Goal: Task Accomplishment & Management: Use online tool/utility

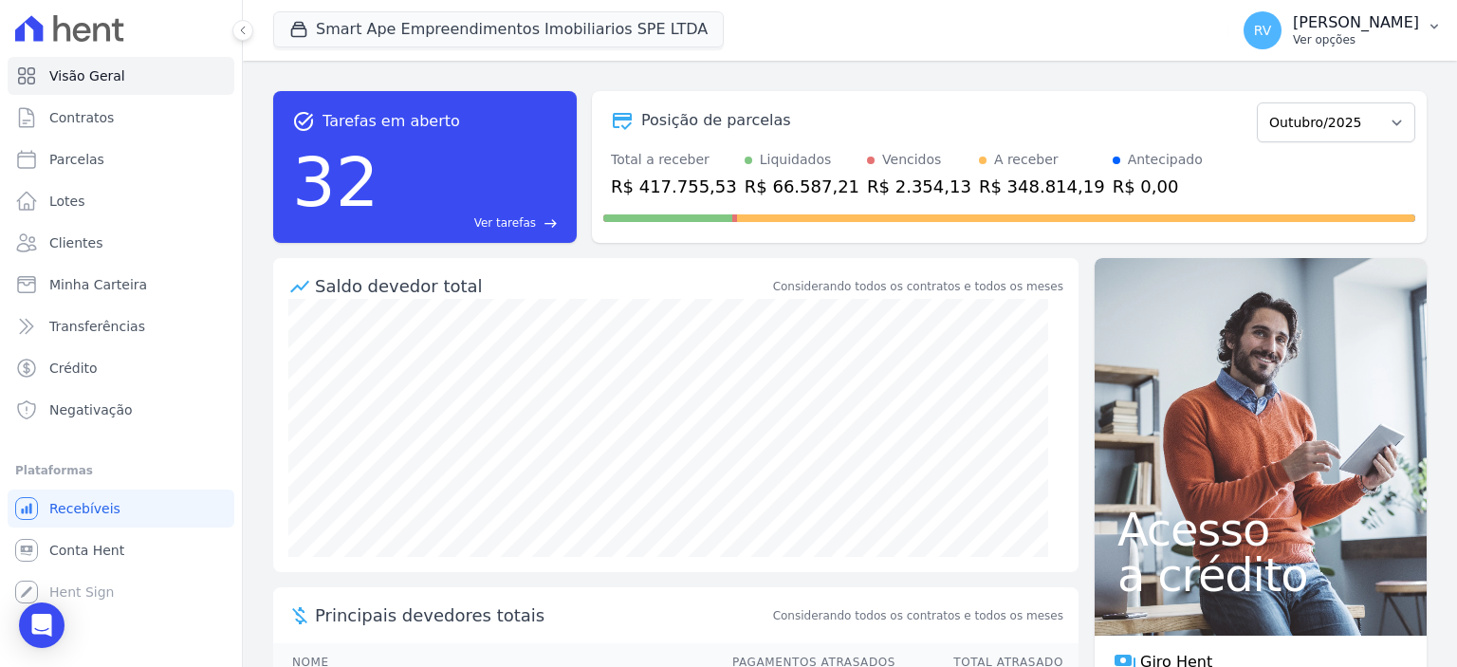
click at [1314, 29] on p "[PERSON_NAME]" at bounding box center [1356, 22] width 126 height 19
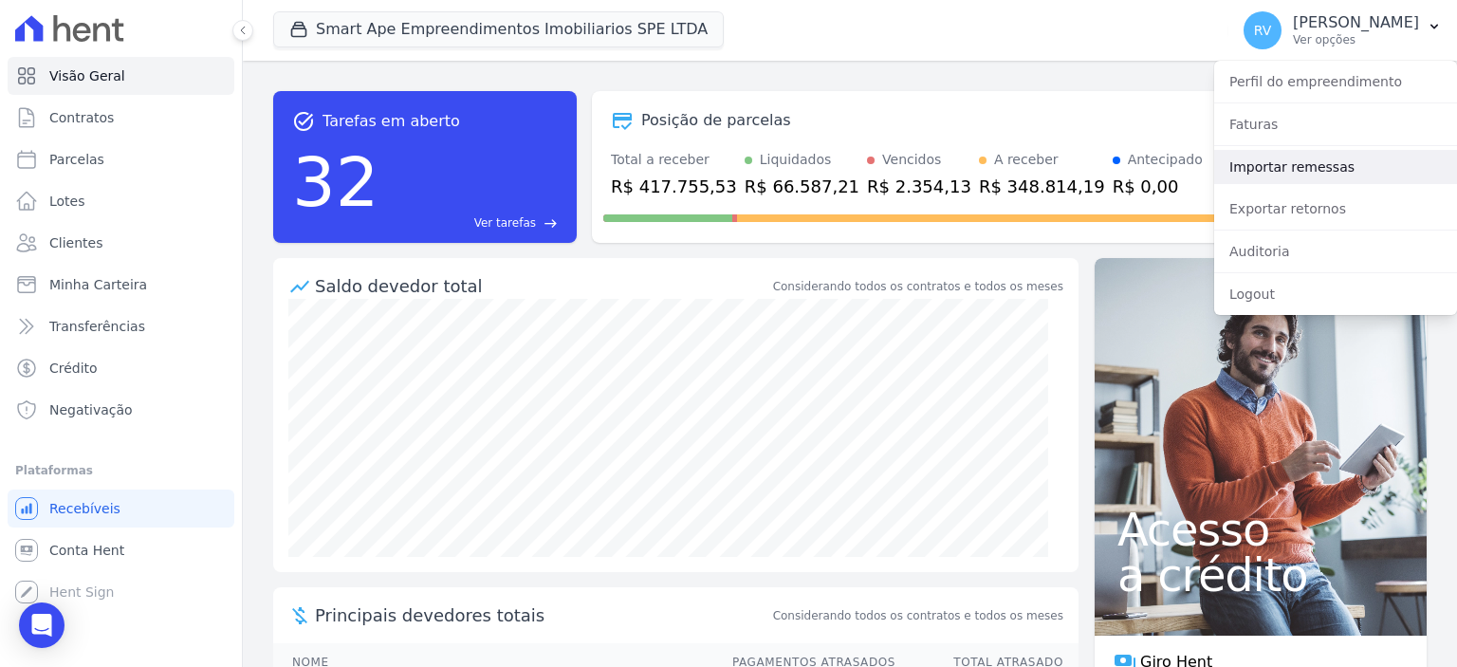
click at [1297, 152] on link "Importar remessas" at bounding box center [1335, 167] width 243 height 34
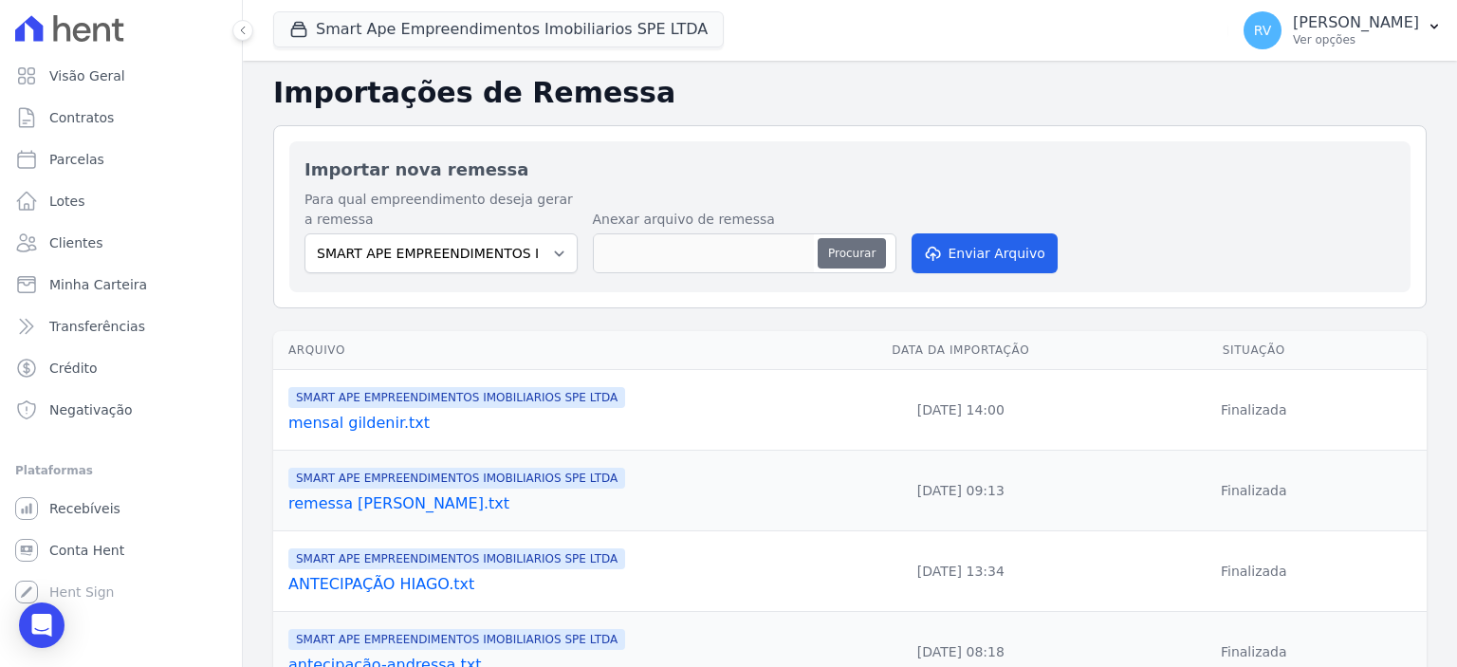
click at [869, 251] on button "Procurar" at bounding box center [852, 253] width 68 height 30
click at [865, 254] on button "Procurar" at bounding box center [852, 253] width 68 height 30
type input "mensal milena.txt"
click at [1035, 250] on button "Enviar Arquivo" at bounding box center [984, 253] width 146 height 40
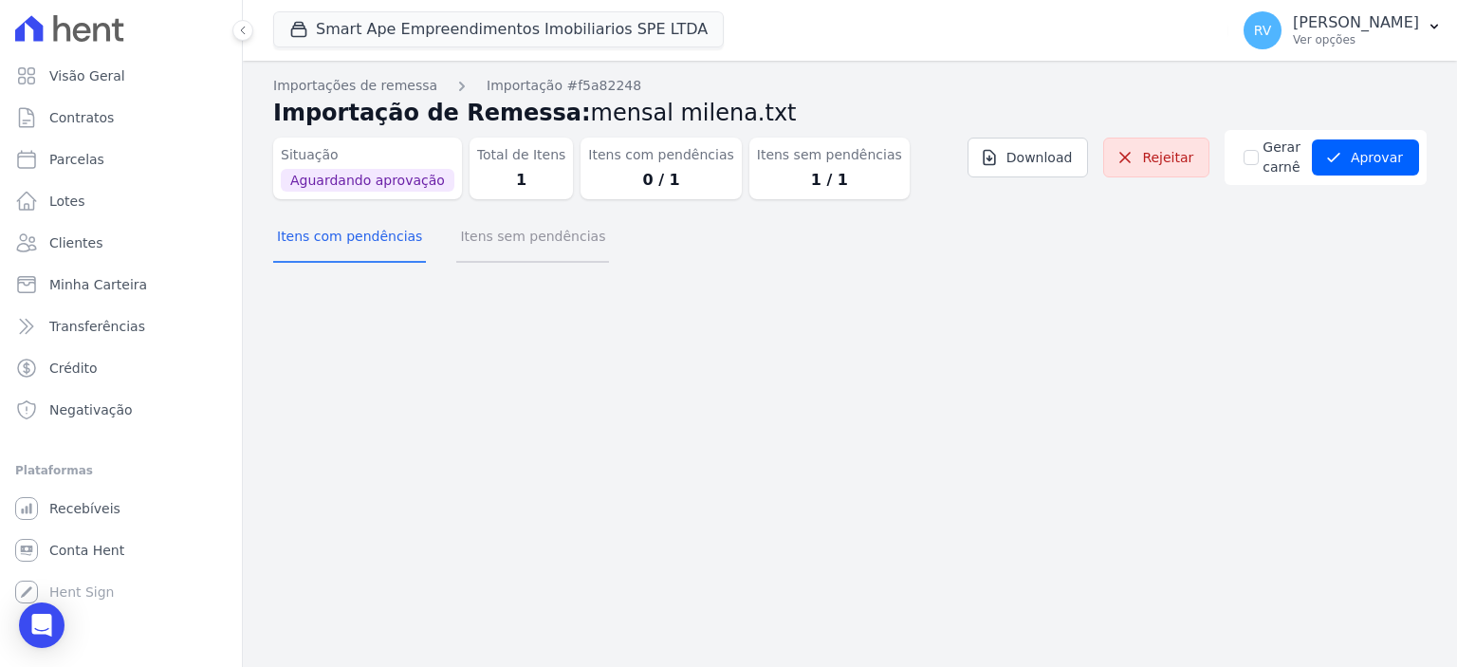
click at [533, 251] on button "Itens sem pendências" at bounding box center [532, 237] width 153 height 49
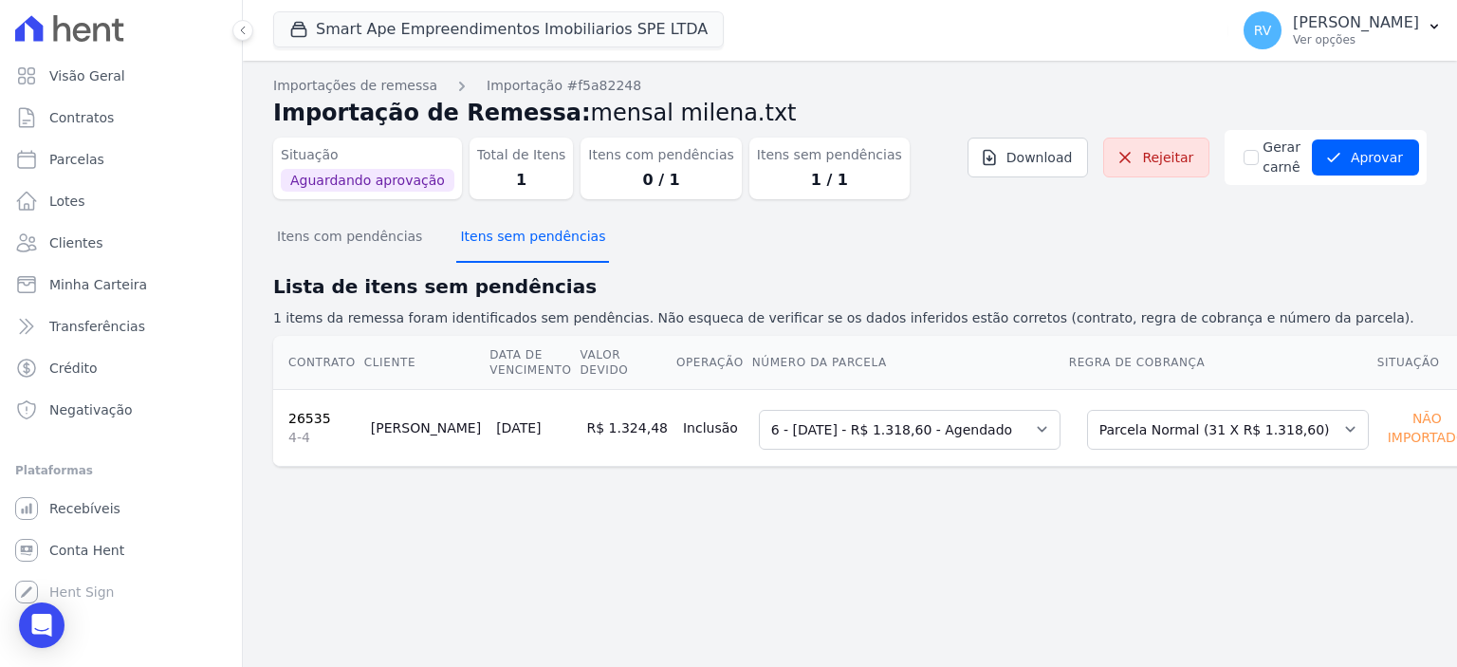
click at [456, 246] on button "Itens sem pendências" at bounding box center [532, 237] width 153 height 49
click at [474, 242] on button "Itens sem pendências" at bounding box center [532, 237] width 153 height 49
click at [491, 242] on button "Itens sem pendências" at bounding box center [532, 237] width 153 height 49
click at [1393, 166] on button "Aprovar" at bounding box center [1365, 157] width 107 height 36
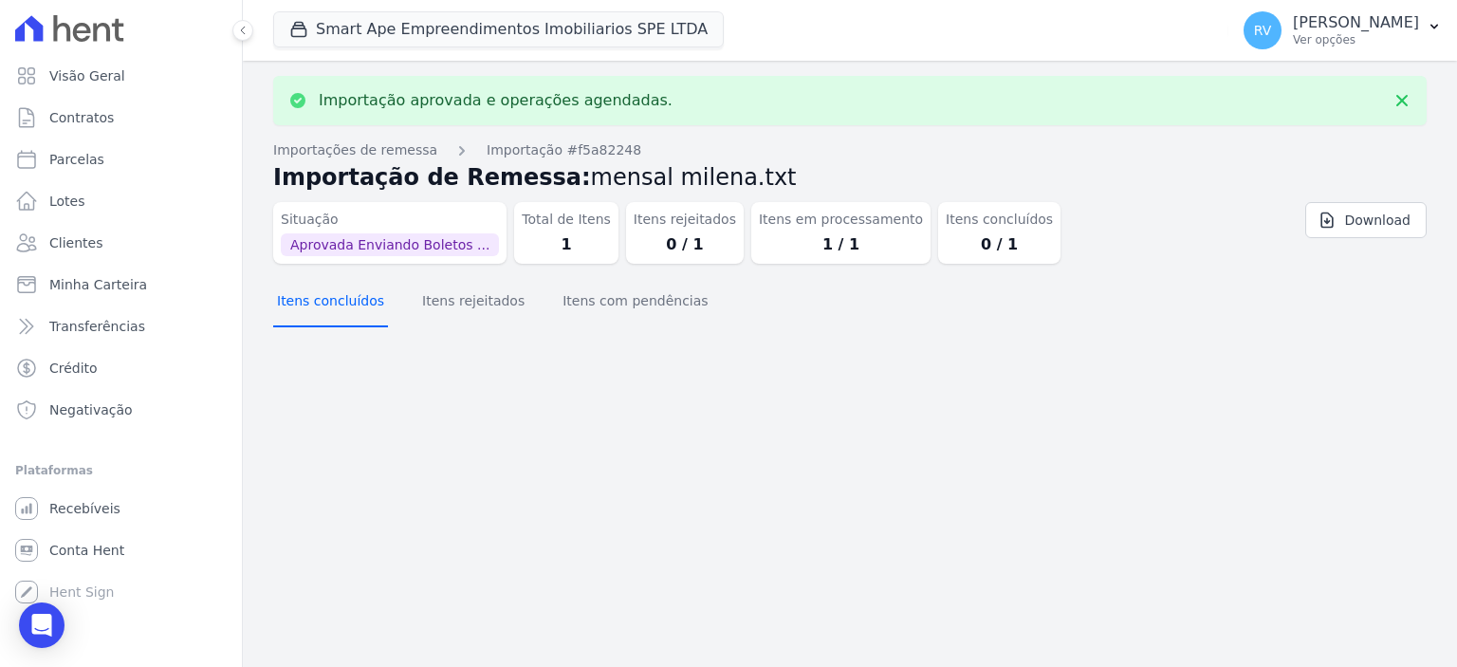
click at [337, 299] on button "Itens concluídos" at bounding box center [330, 302] width 115 height 49
click at [579, 295] on button "Itens com pendências" at bounding box center [635, 302] width 153 height 49
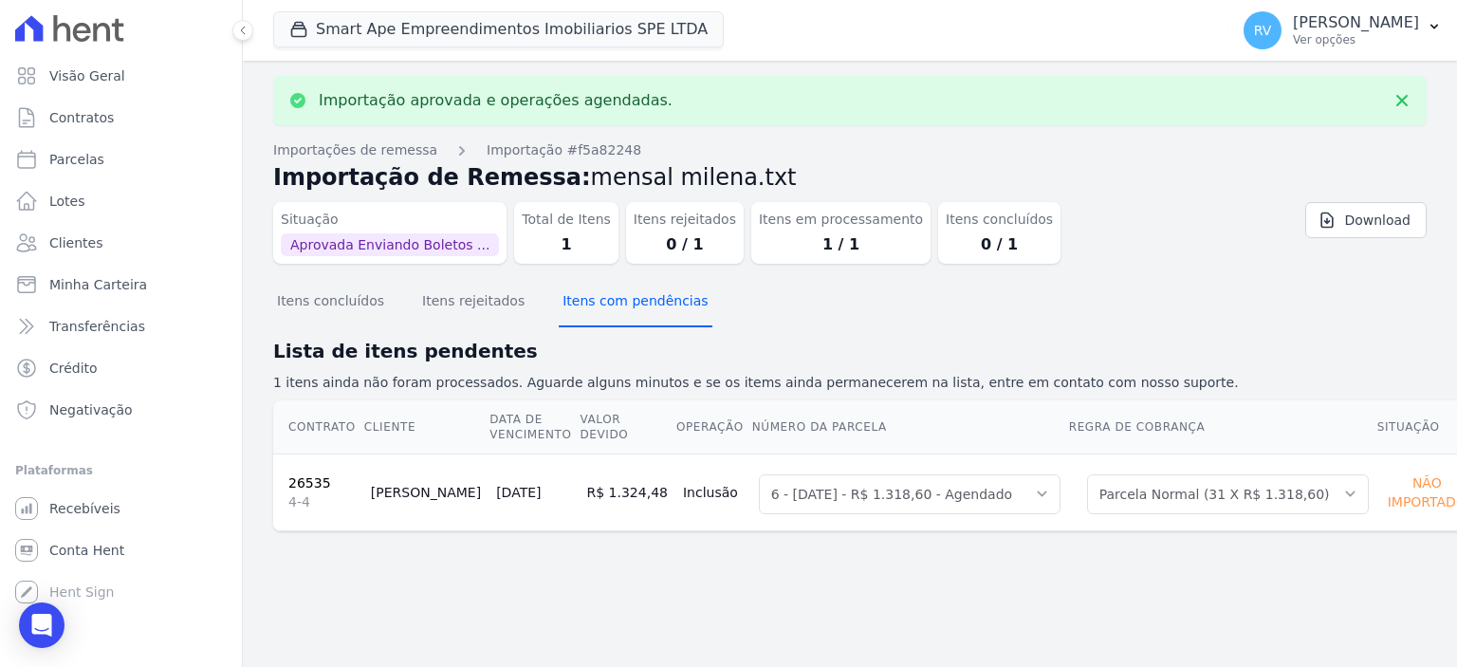
click at [580, 297] on button "Itens com pendências" at bounding box center [635, 302] width 153 height 49
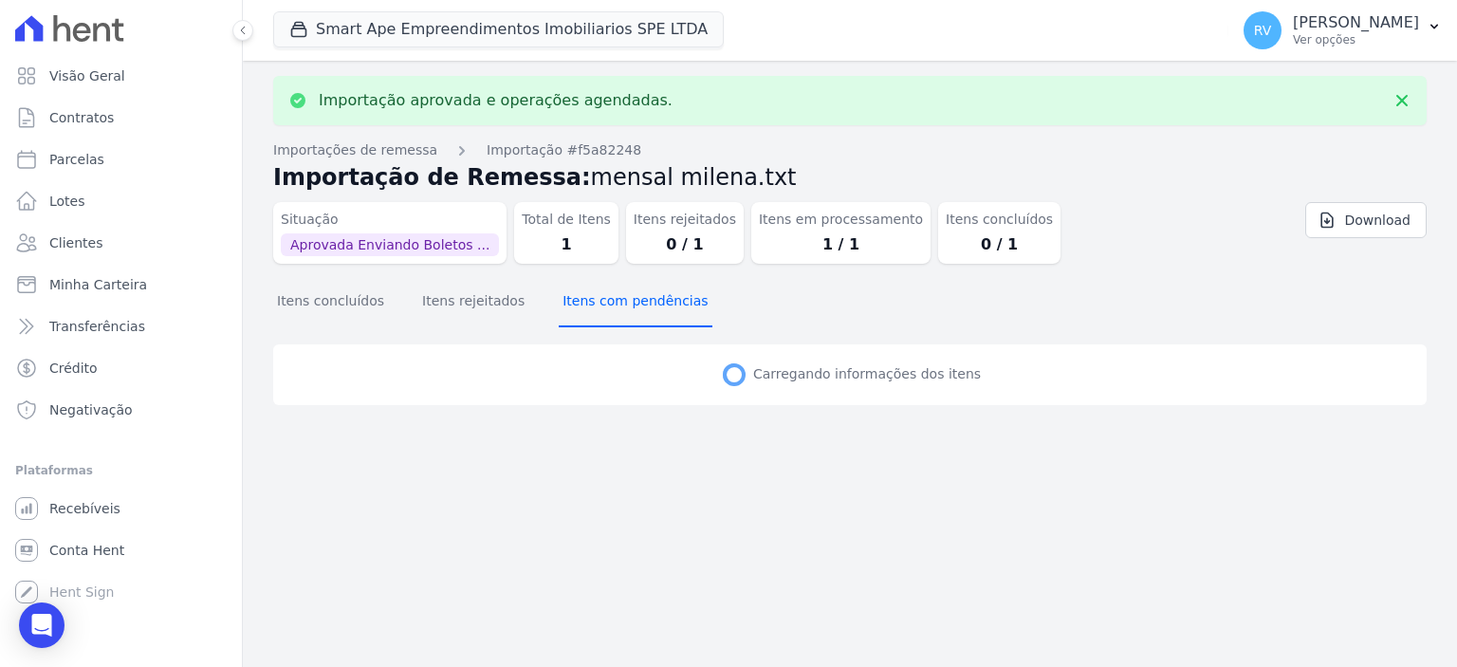
click at [580, 297] on button "Itens com pendências" at bounding box center [635, 302] width 153 height 49
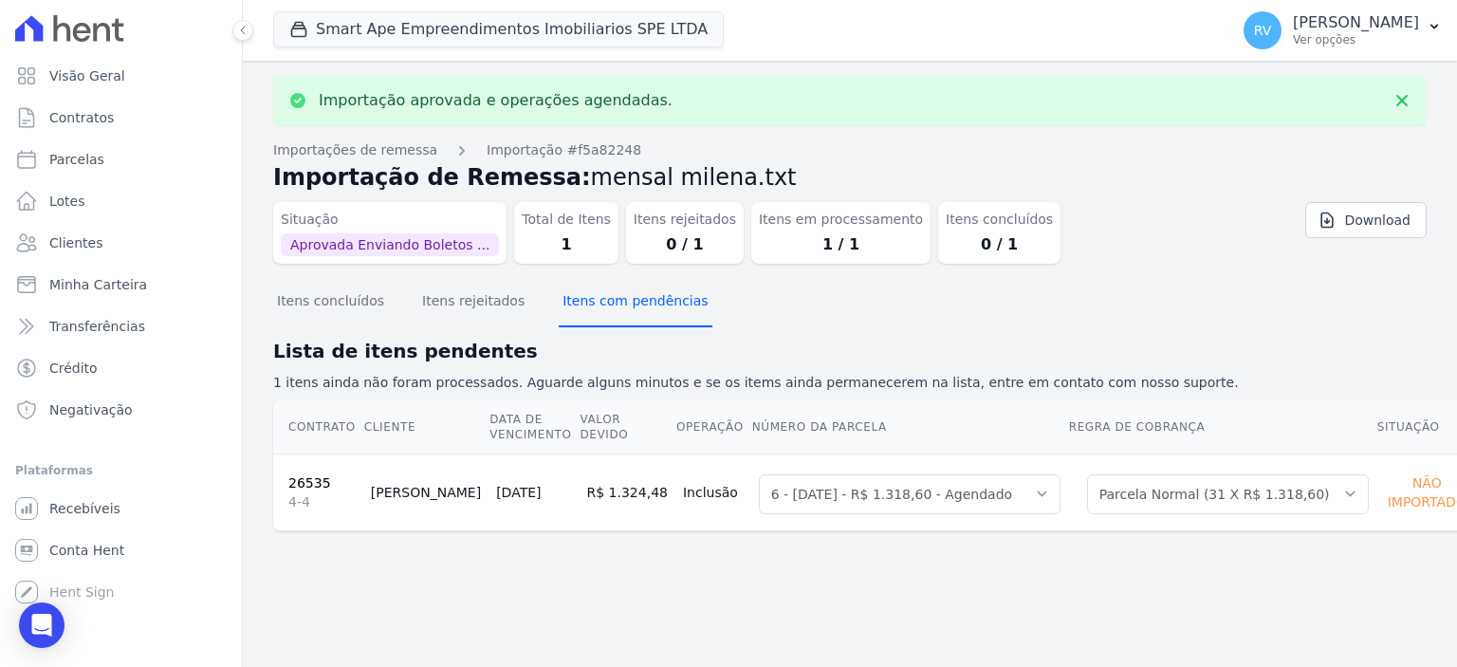
click at [580, 297] on button "Itens com pendências" at bounding box center [635, 302] width 153 height 49
click at [585, 312] on button "Itens com pendências" at bounding box center [635, 302] width 153 height 49
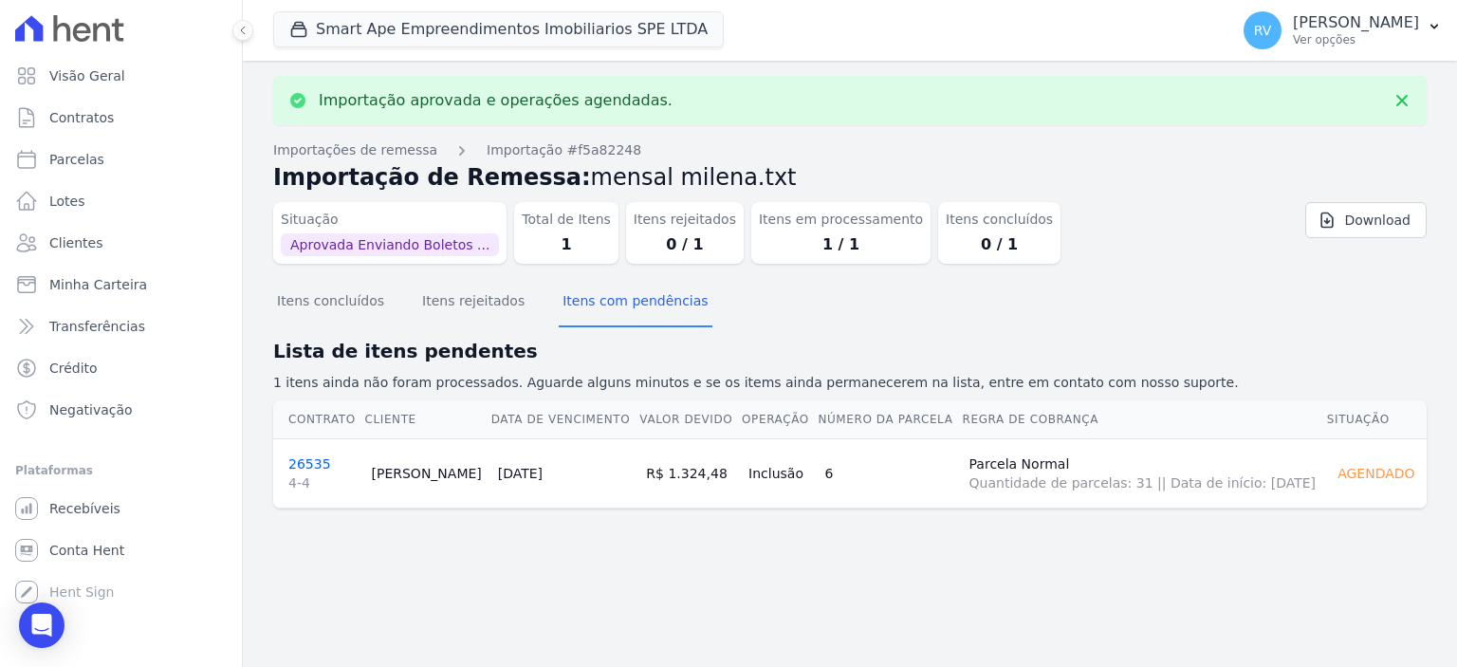
click at [302, 460] on link "26535 4-4" at bounding box center [322, 474] width 68 height 36
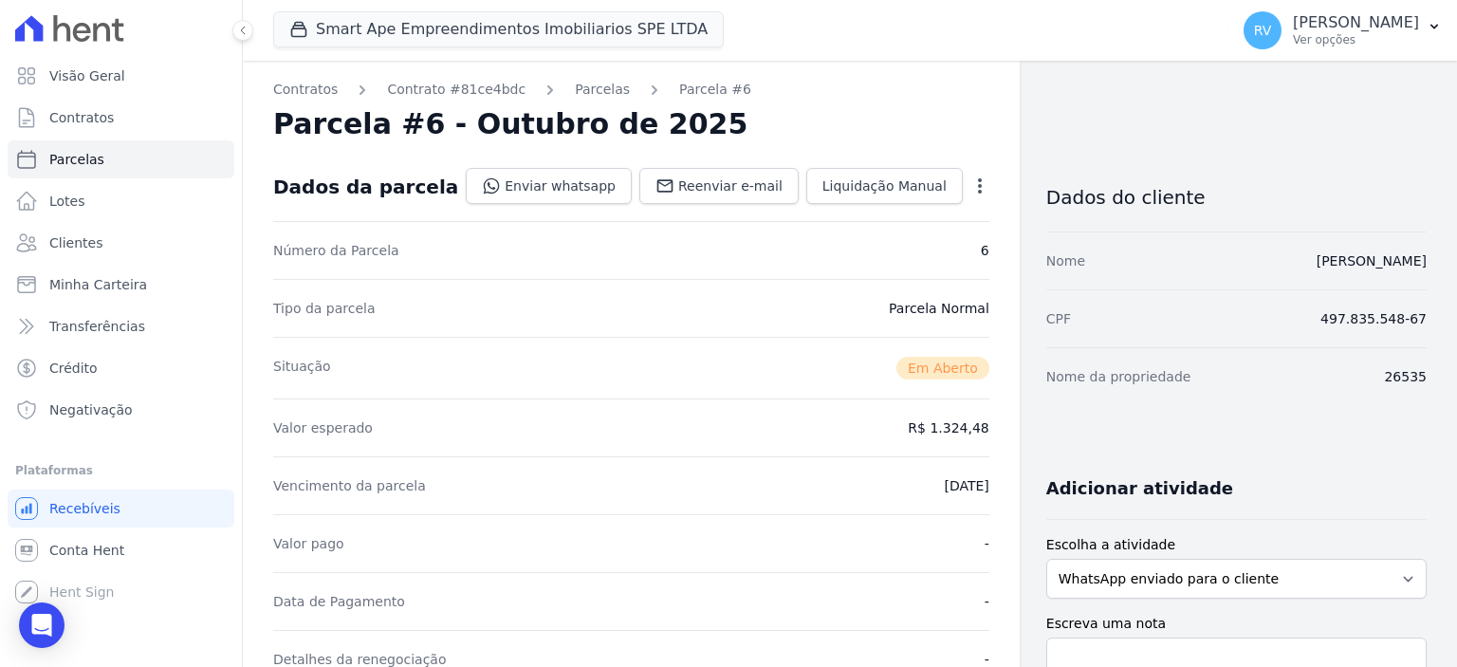
scroll to position [379, 0]
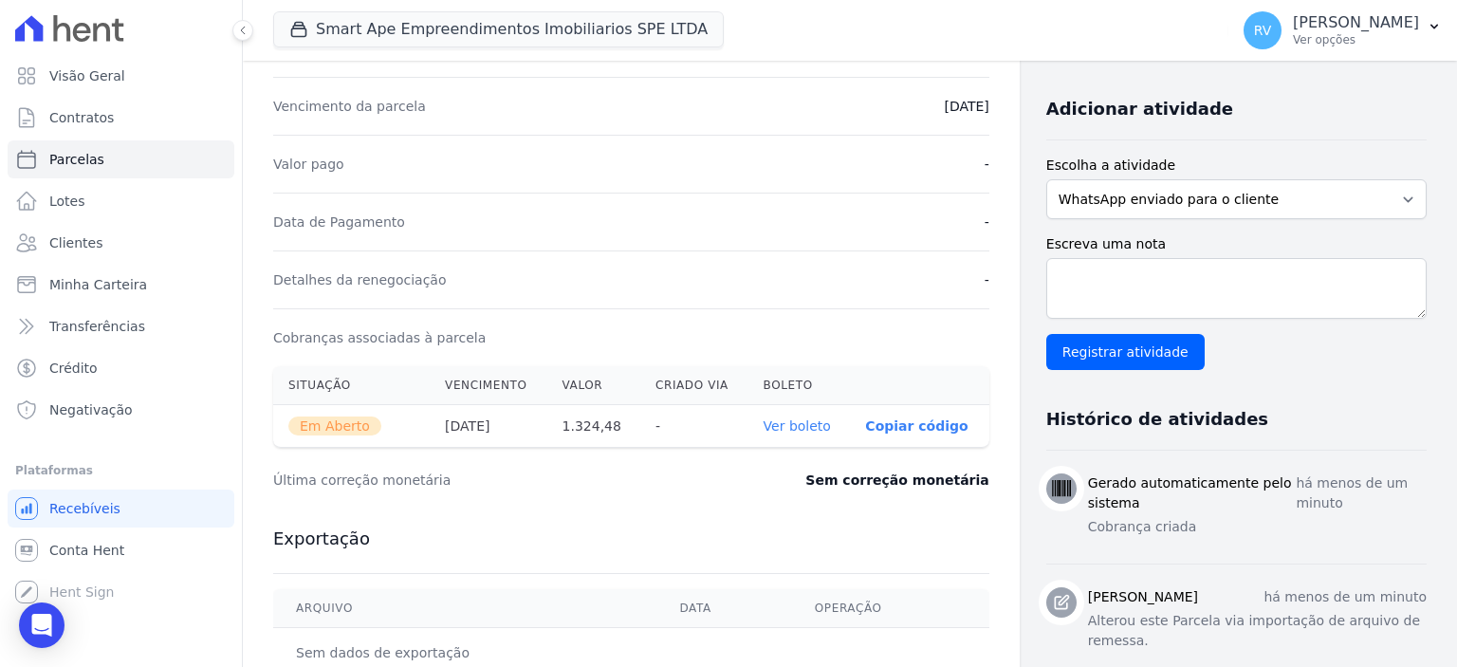
click at [798, 429] on link "Ver boleto" at bounding box center [796, 425] width 67 height 15
click at [102, 549] on span "Conta Hent" at bounding box center [86, 550] width 75 height 19
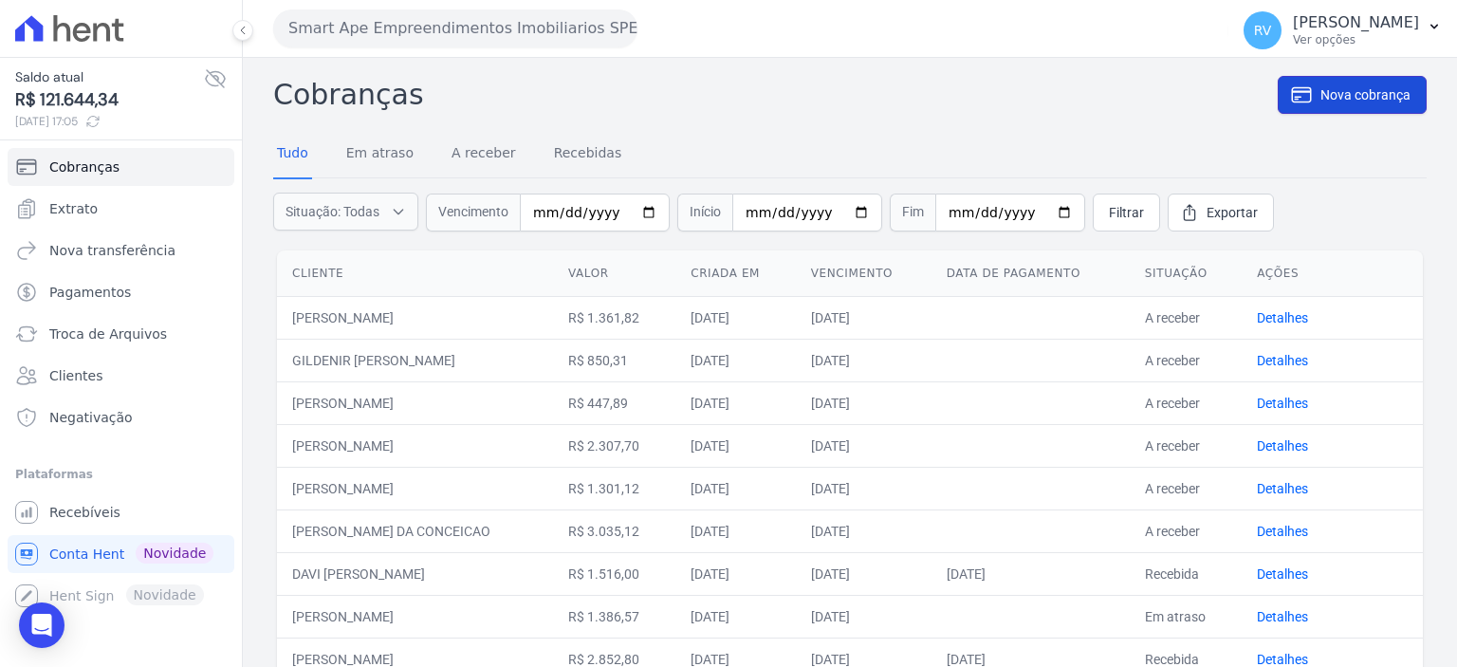
click at [1379, 98] on span "Nova cobrança" at bounding box center [1365, 94] width 90 height 19
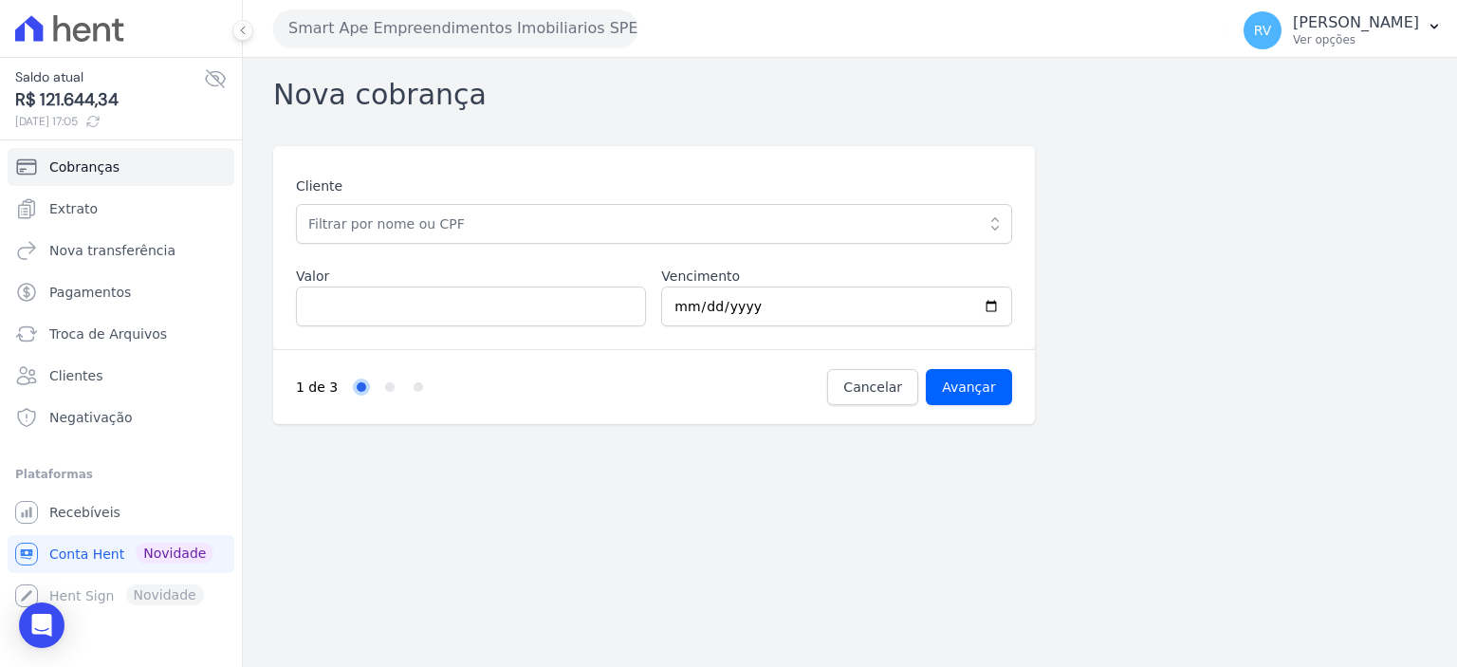
click at [422, 200] on div "Cliente ABNER MARIANO OLIVEIRA CORREA DA SILVA (434.252.688-30) ABRAAO CARLOS B…" at bounding box center [654, 209] width 716 height 67
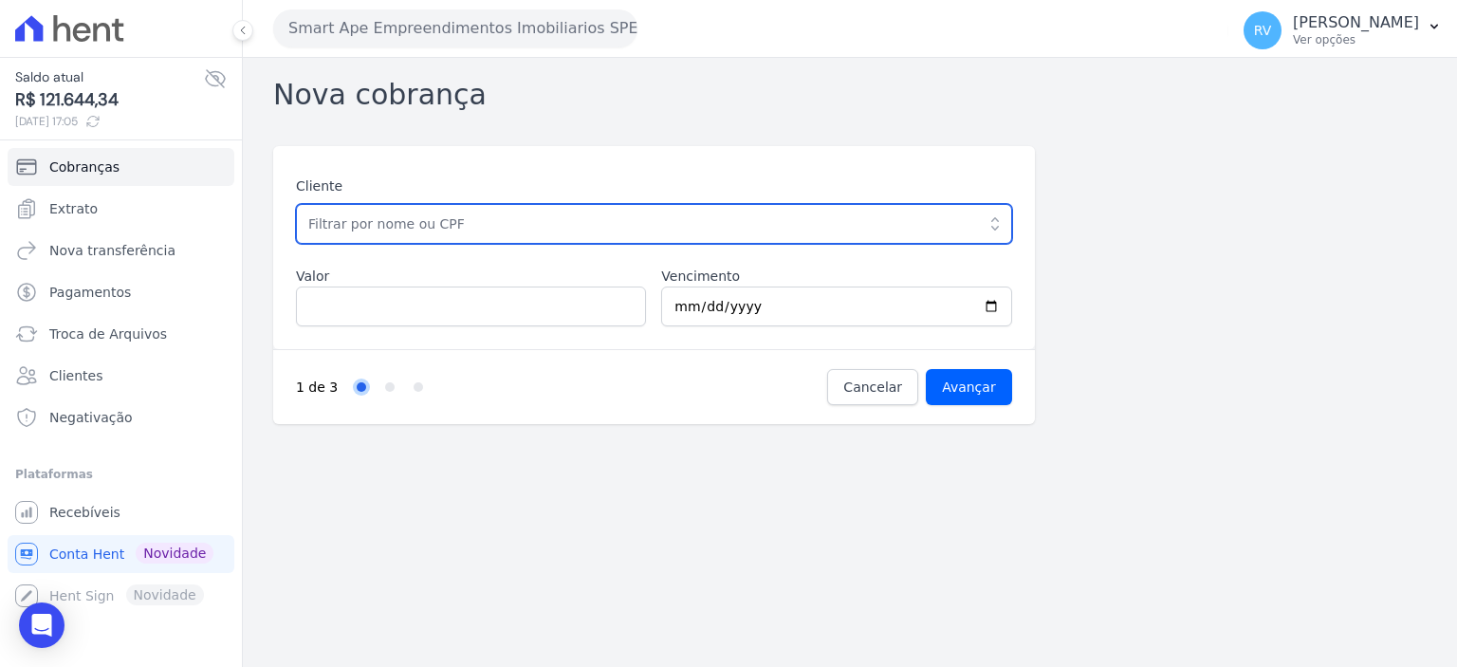
click at [426, 223] on input "text" at bounding box center [654, 224] width 716 height 40
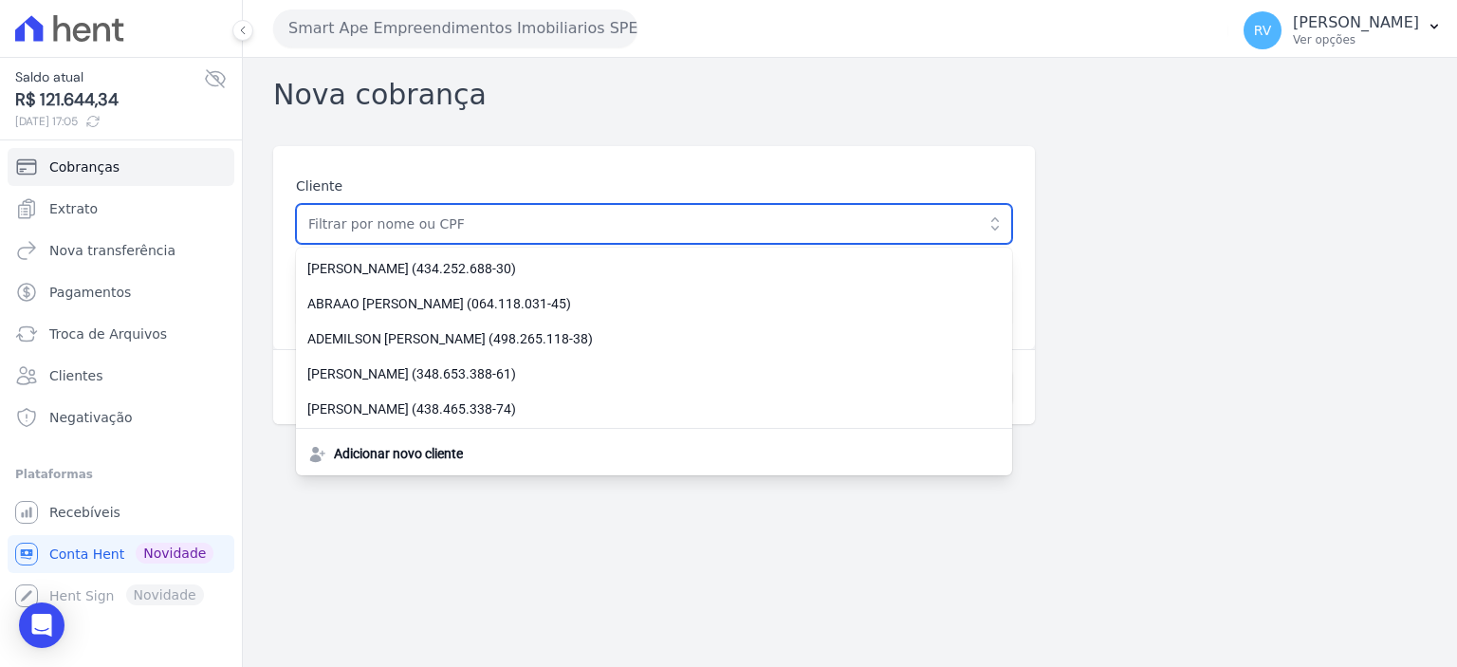
paste input "MILENA CARDOZO SIKORSKI"
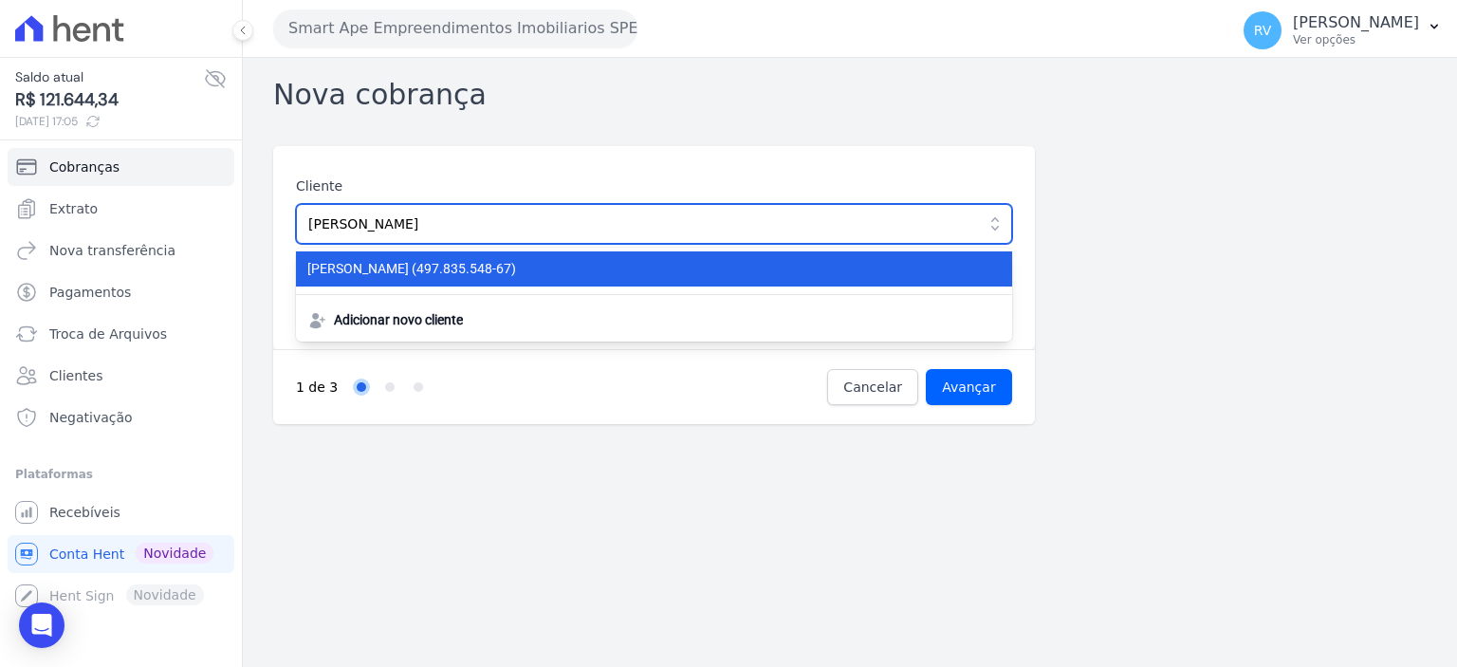
type input "MILENA CARDOZO SIKORSKI"
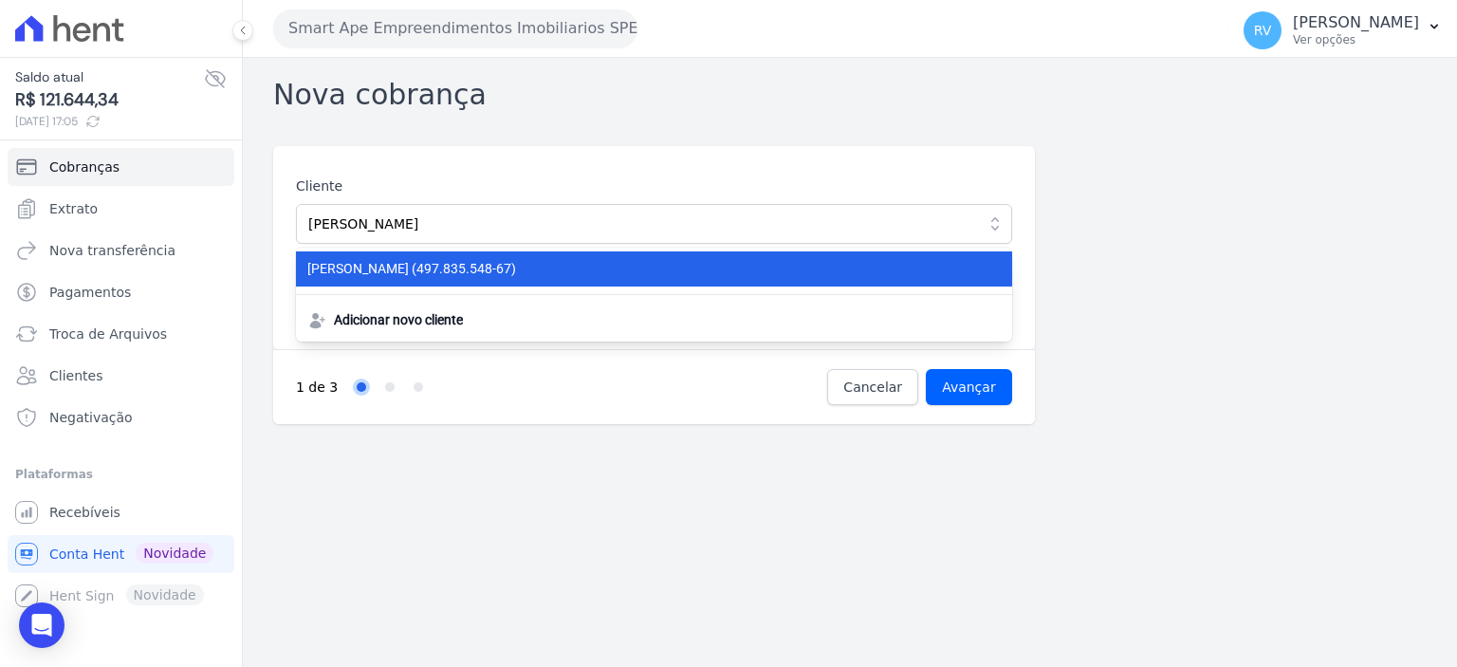
click at [456, 270] on span "MILENA CARDOZO SIKORSKI (497.835.548-67)" at bounding box center [642, 269] width 671 height 20
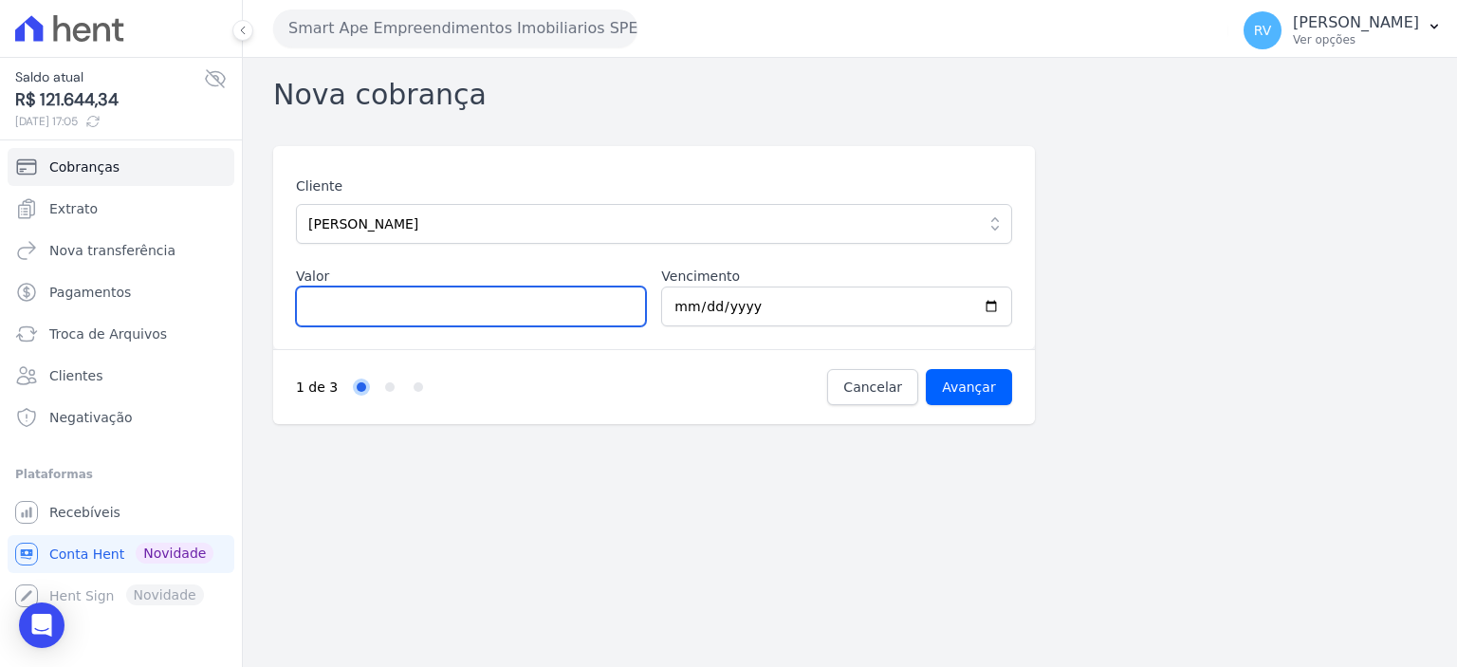
click at [500, 300] on input "Valor" at bounding box center [471, 306] width 350 height 40
type input "1402.41"
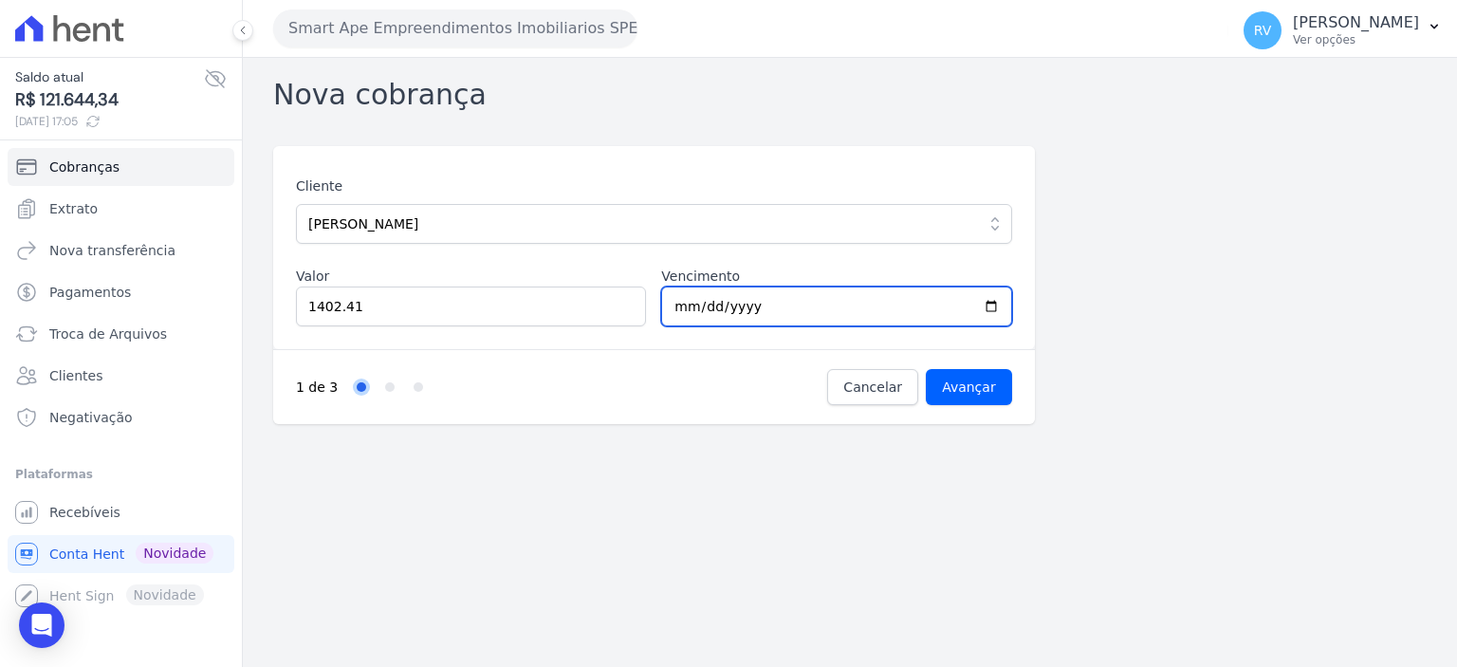
click at [994, 305] on input "2025-10-07" at bounding box center [836, 306] width 350 height 40
type input "2025-10-15"
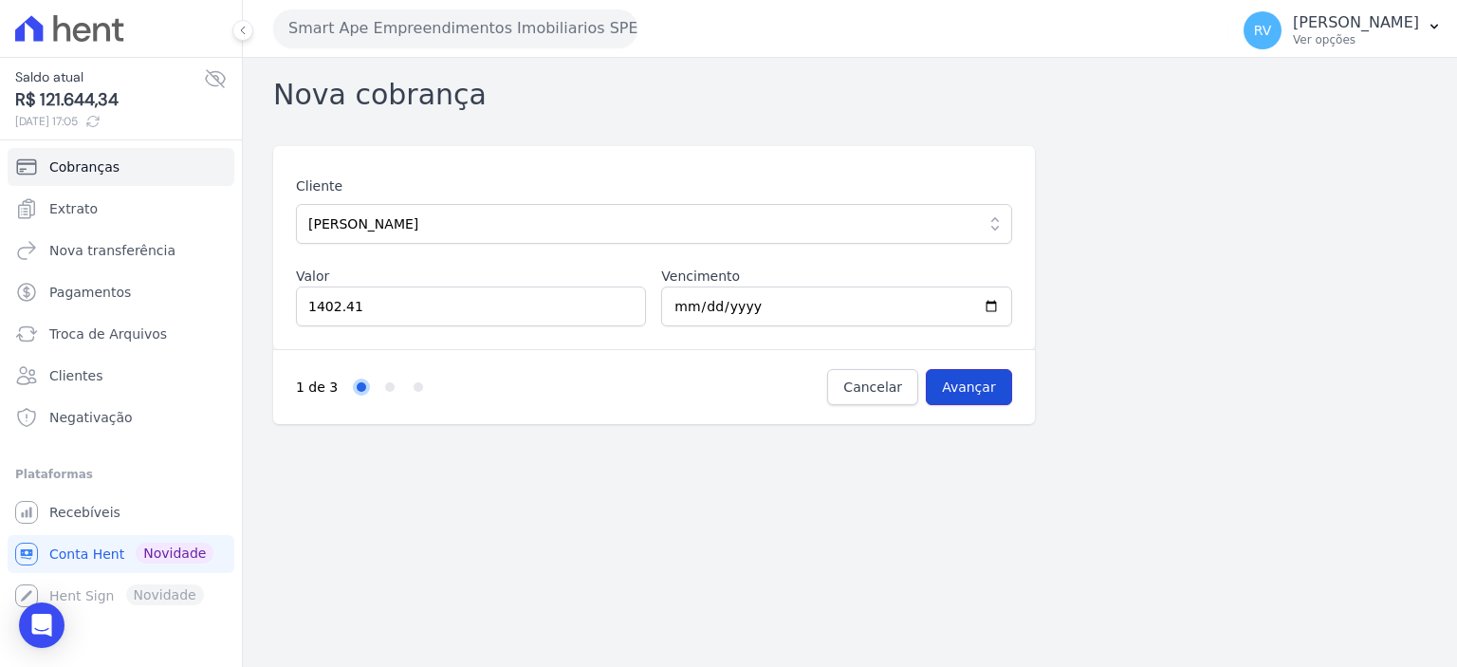
click at [979, 383] on input "Avançar" at bounding box center [969, 387] width 86 height 36
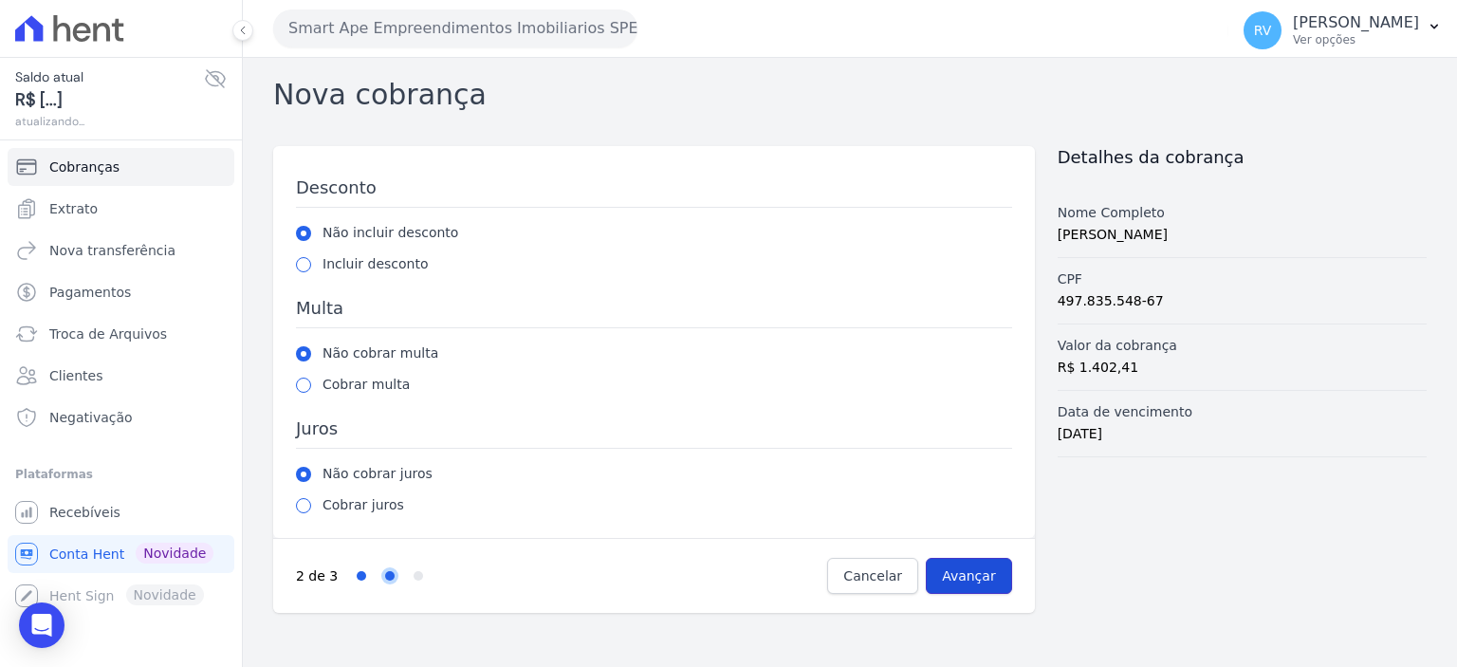
click at [992, 578] on input "Avançar" at bounding box center [969, 576] width 86 height 36
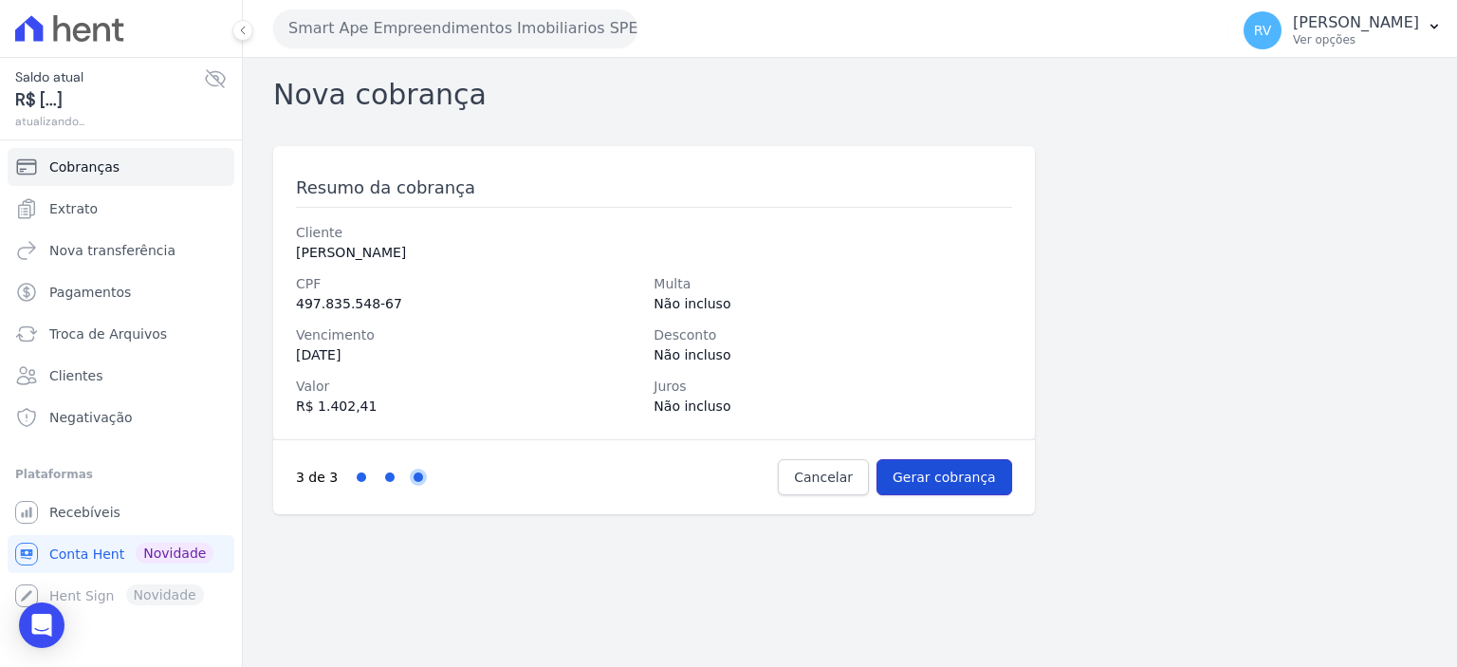
click at [987, 485] on input "Gerar cobrança" at bounding box center [944, 477] width 136 height 36
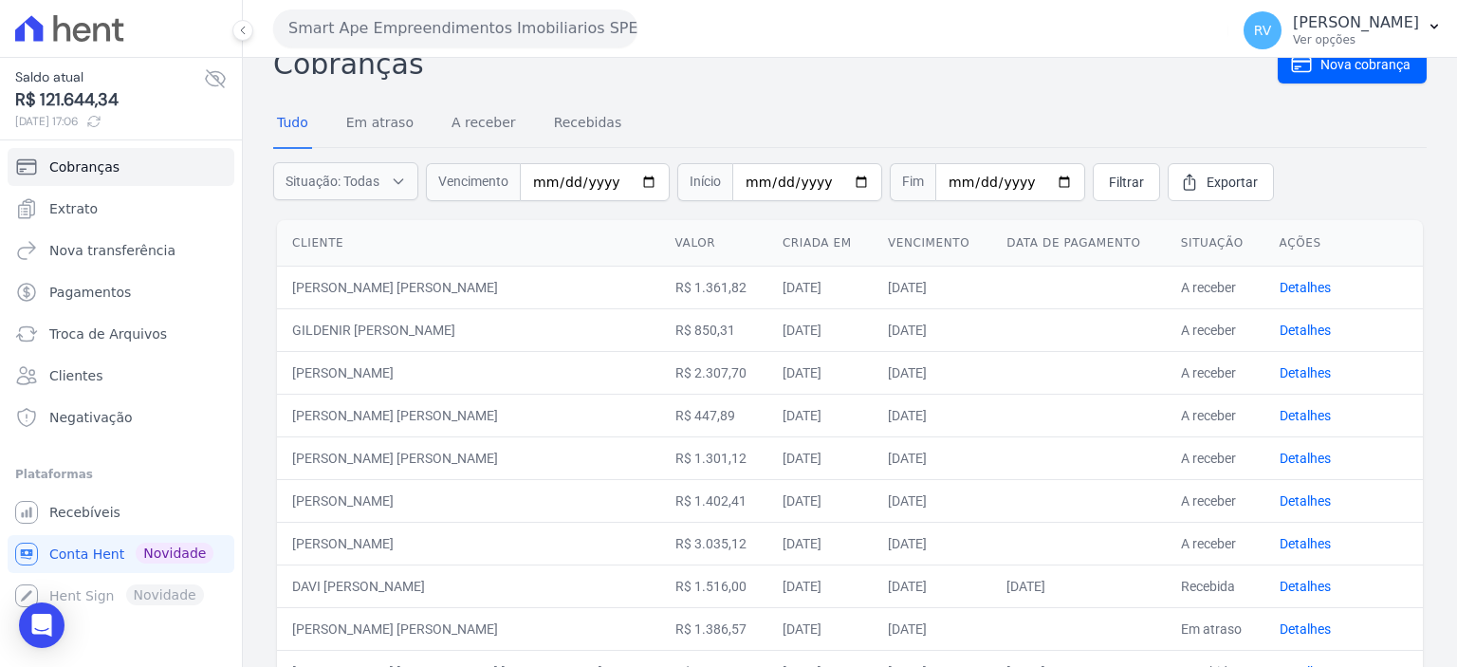
scroll to position [190, 0]
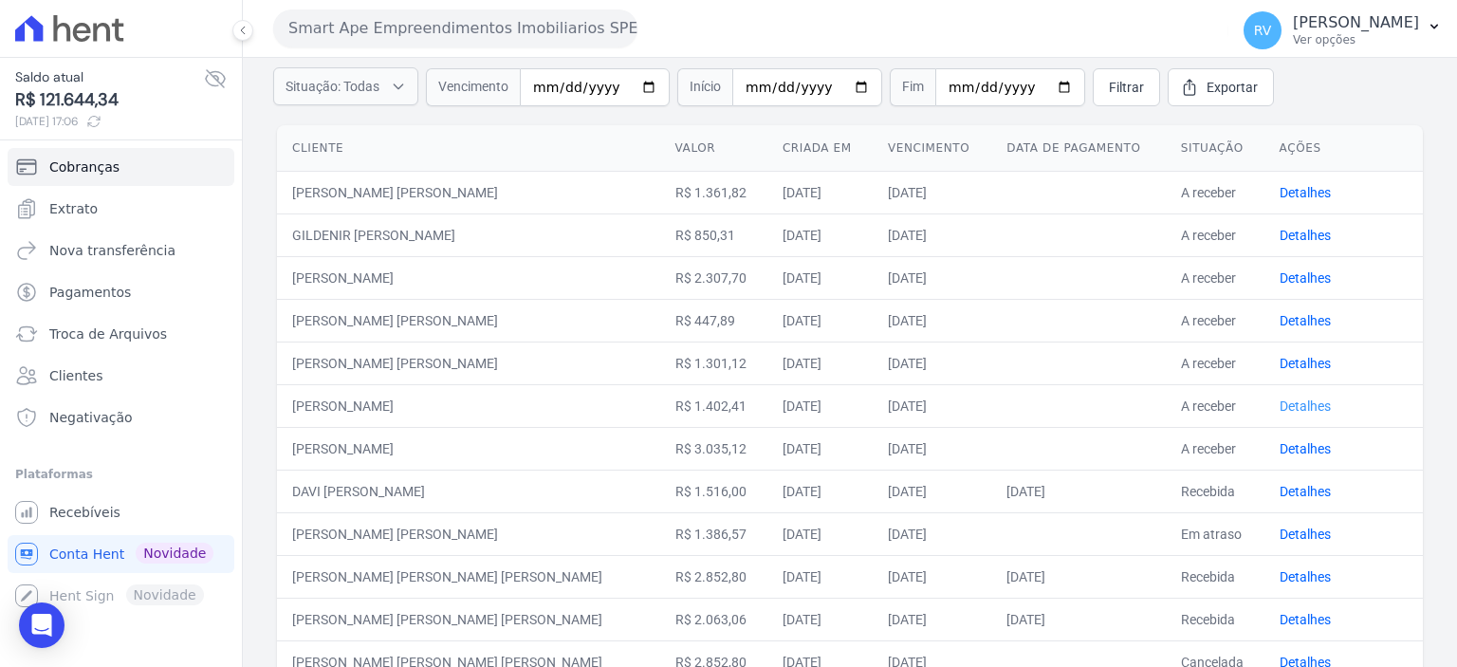
click at [1293, 401] on link "Detalhes" at bounding box center [1304, 405] width 51 height 15
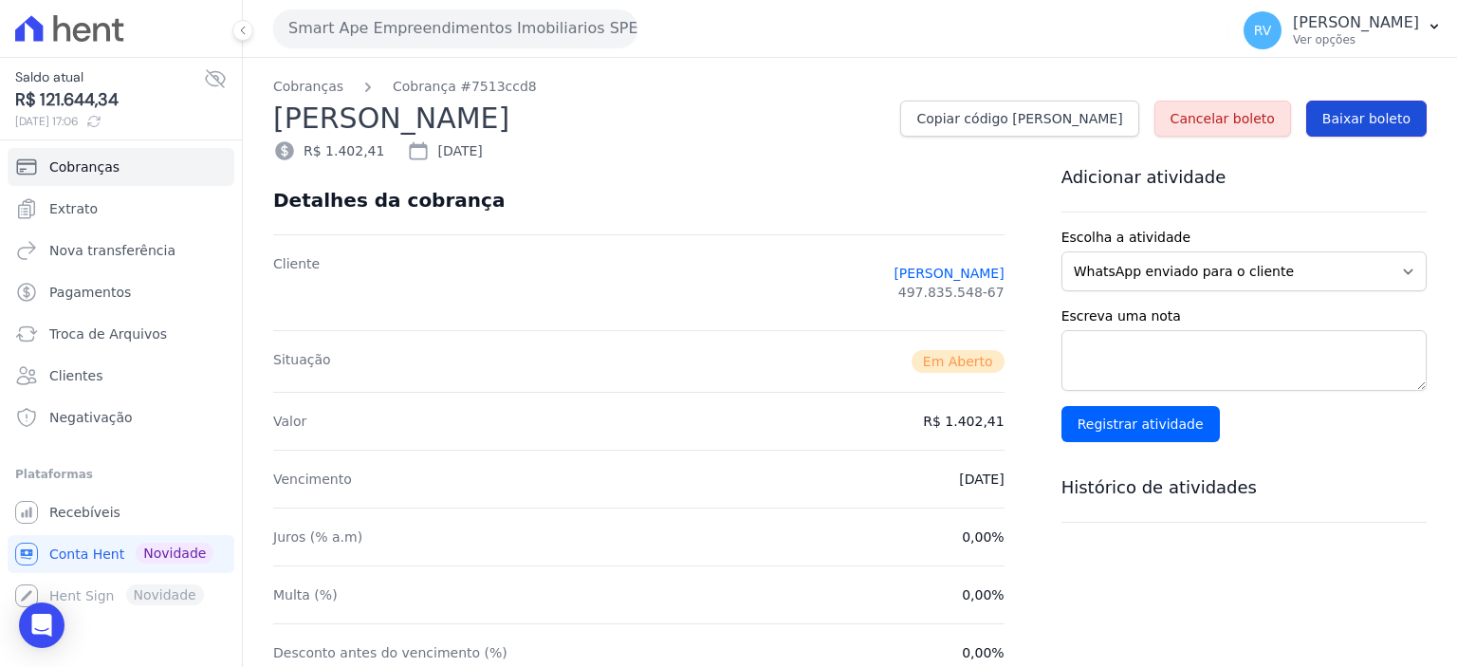
click at [1405, 127] on link "Baixar boleto" at bounding box center [1366, 119] width 120 height 36
